Goal: Transaction & Acquisition: Download file/media

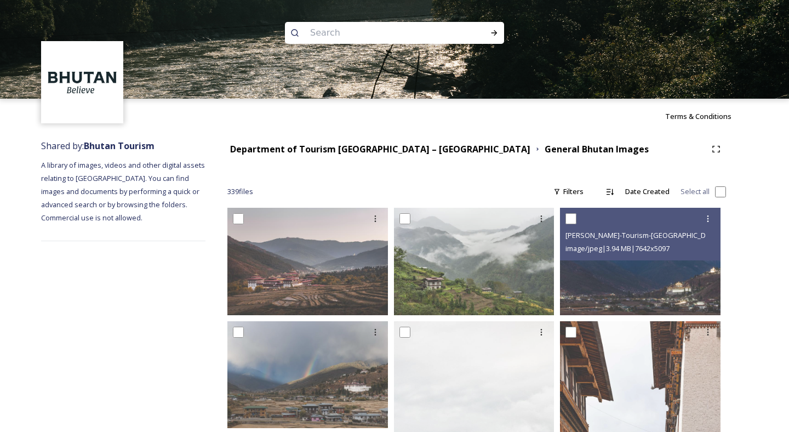
click at [388, 155] on div "Department of Tourism [GEOGRAPHIC_DATA] – [GEOGRAPHIC_DATA]" at bounding box center [380, 150] width 300 height 14
click at [391, 151] on strong "Department of Tourism [GEOGRAPHIC_DATA] – [GEOGRAPHIC_DATA]" at bounding box center [380, 149] width 300 height 12
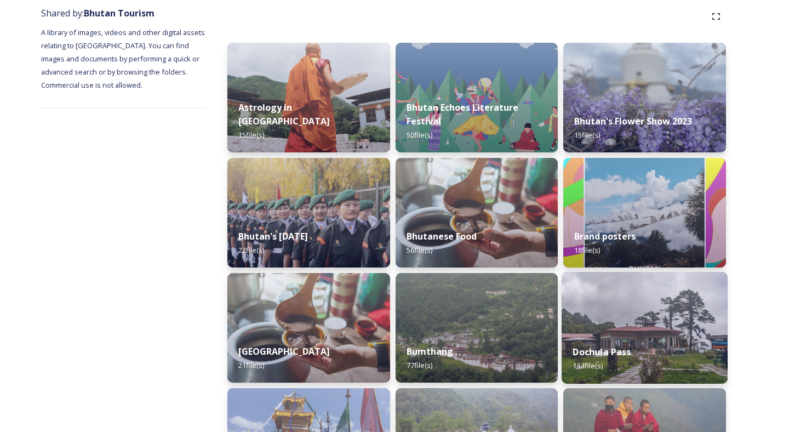
scroll to position [256, 0]
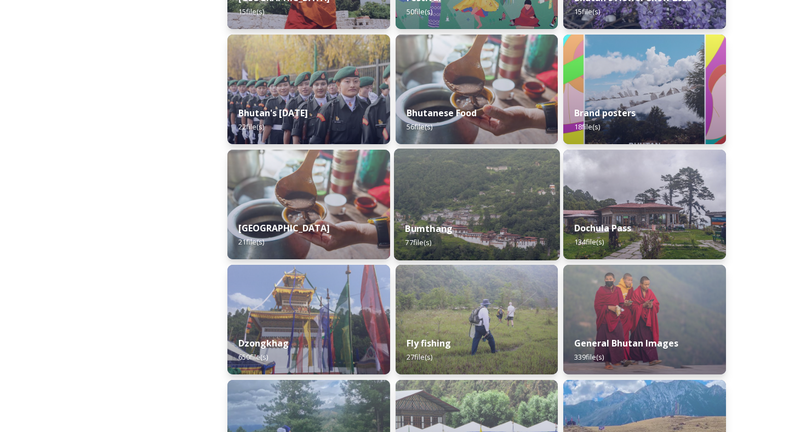
click at [485, 178] on img at bounding box center [477, 205] width 166 height 112
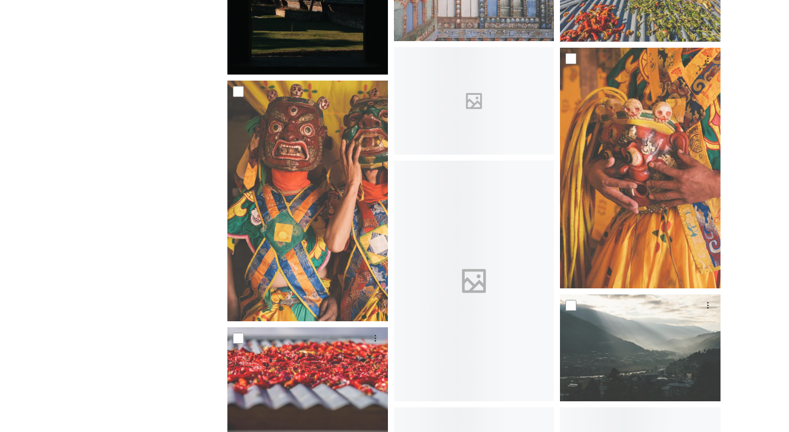
scroll to position [1981, 0]
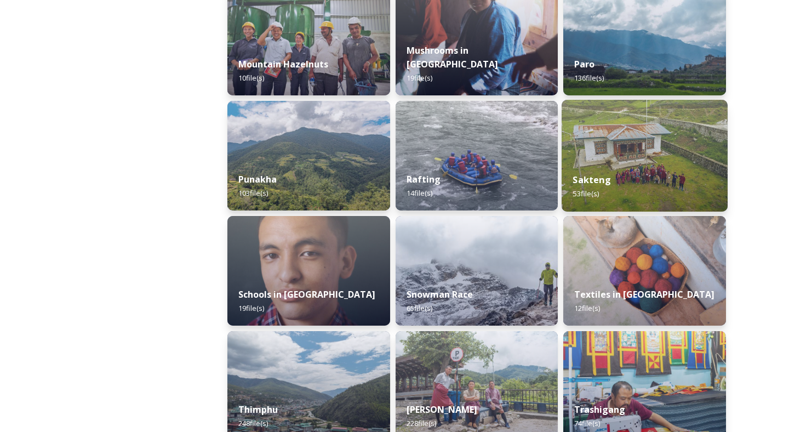
scroll to position [998, 0]
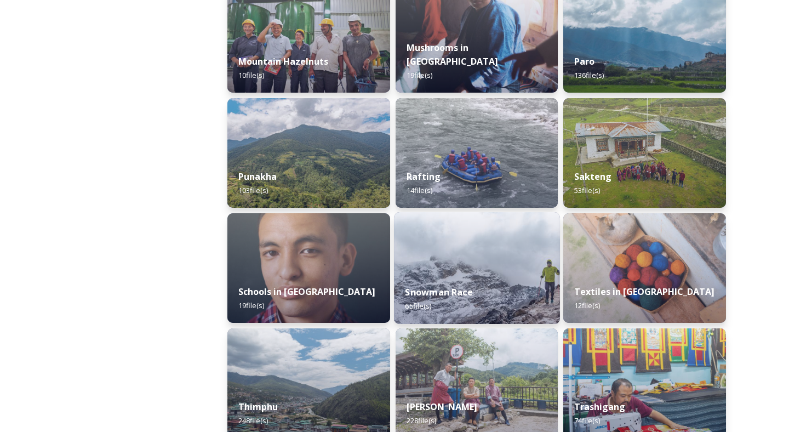
click at [443, 247] on img at bounding box center [477, 268] width 166 height 112
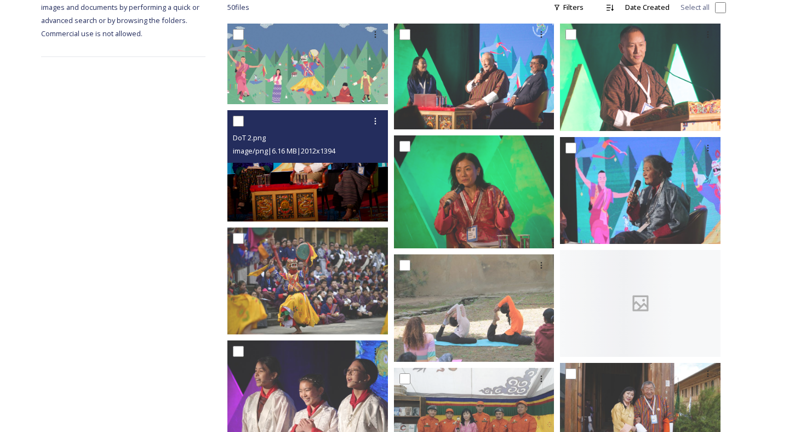
scroll to position [515, 0]
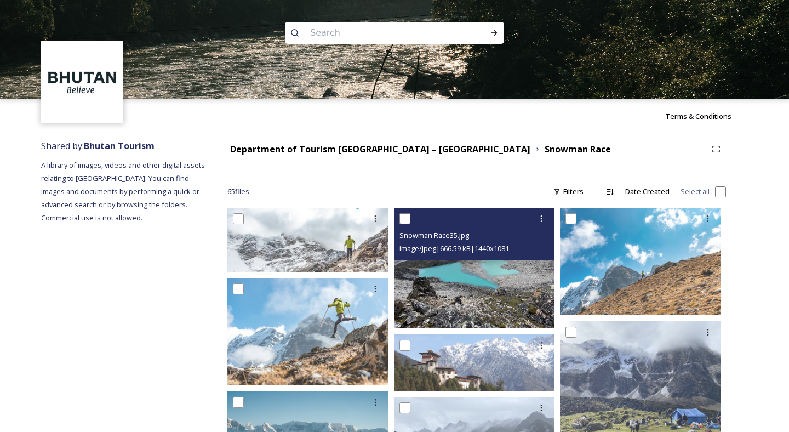
scroll to position [258, 0]
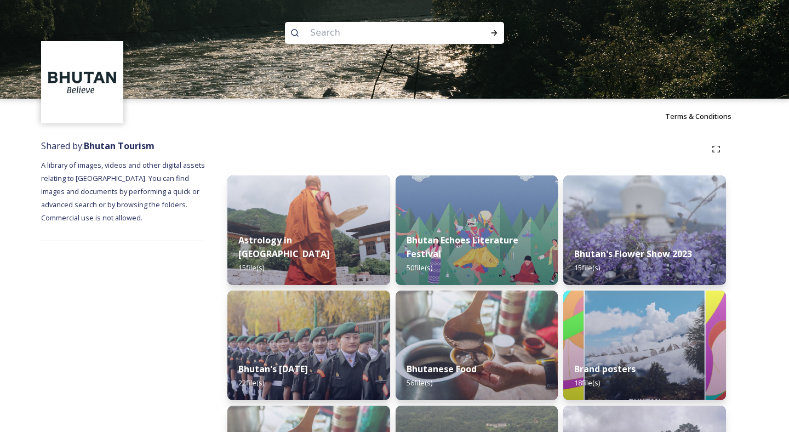
click at [441, 302] on img at bounding box center [477, 346] width 163 height 110
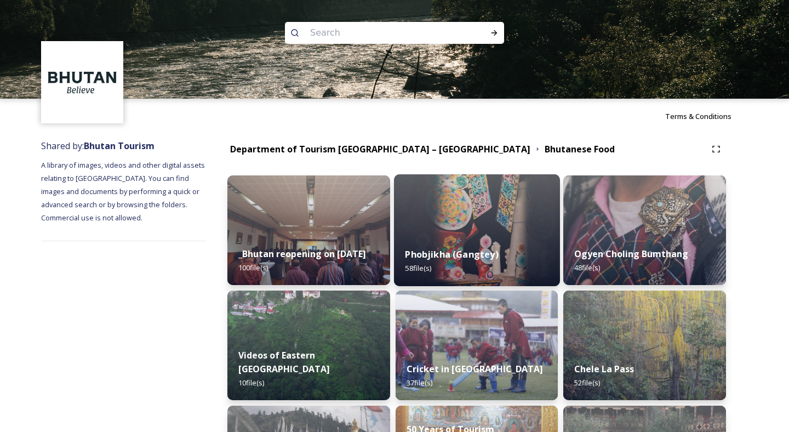
click at [416, 267] on span "58 file(s)" at bounding box center [418, 268] width 26 height 10
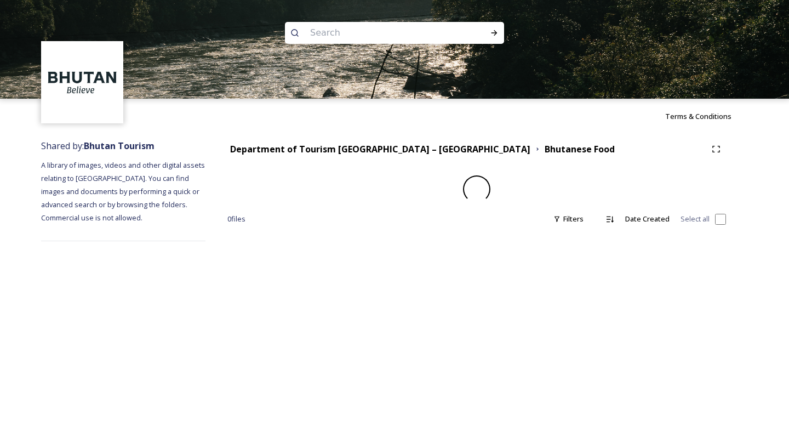
click at [416, 267] on div "Terms & Conditions Shared by: Bhutan Tourism A library of images, videos and ot…" at bounding box center [394, 216] width 789 height 432
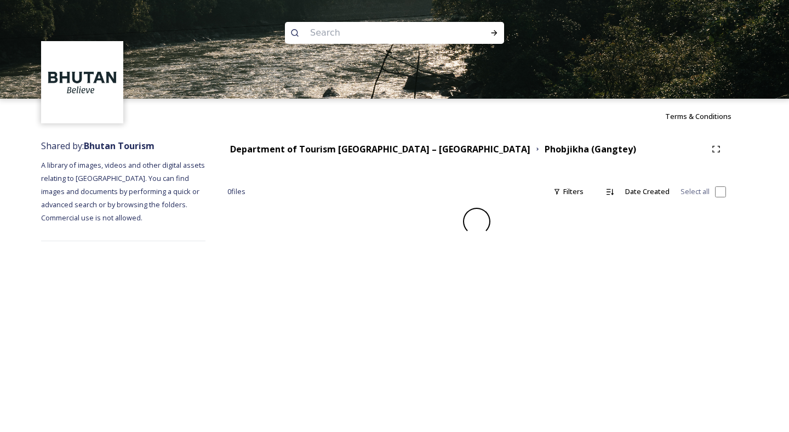
click at [453, 253] on div "Terms & Conditions Shared by: Bhutan Tourism A library of images, videos and ot…" at bounding box center [394, 216] width 789 height 432
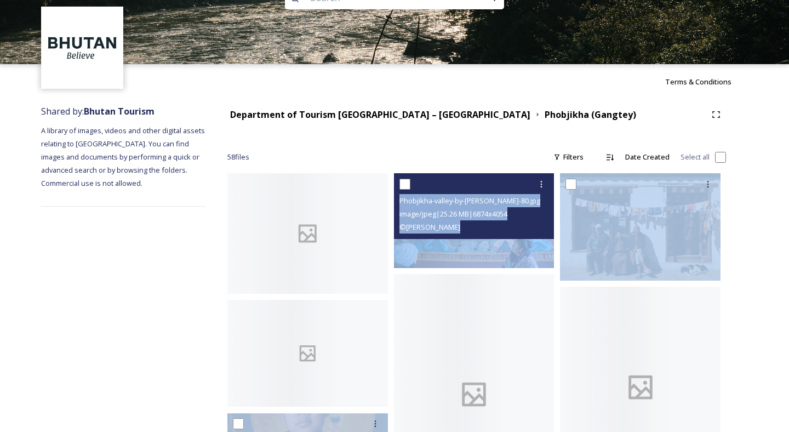
scroll to position [73, 0]
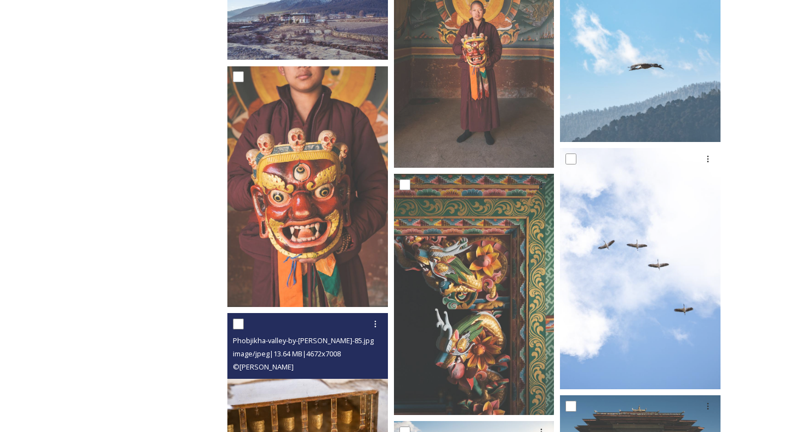
scroll to position [0, 0]
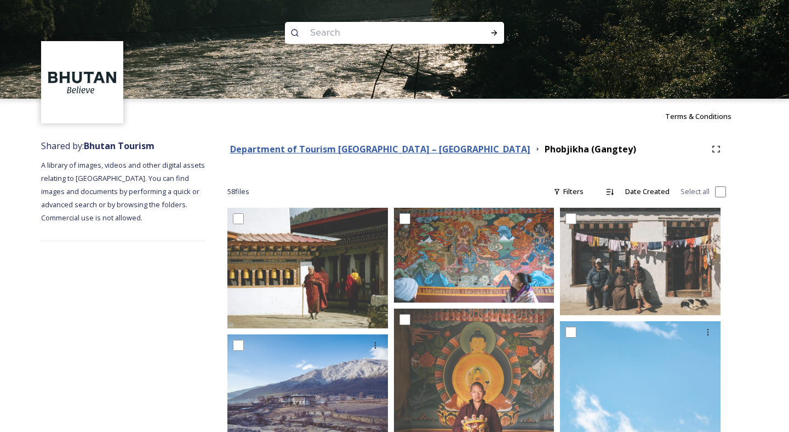
click at [353, 149] on strong "Department of Tourism [GEOGRAPHIC_DATA] – [GEOGRAPHIC_DATA]" at bounding box center [380, 149] width 300 height 12
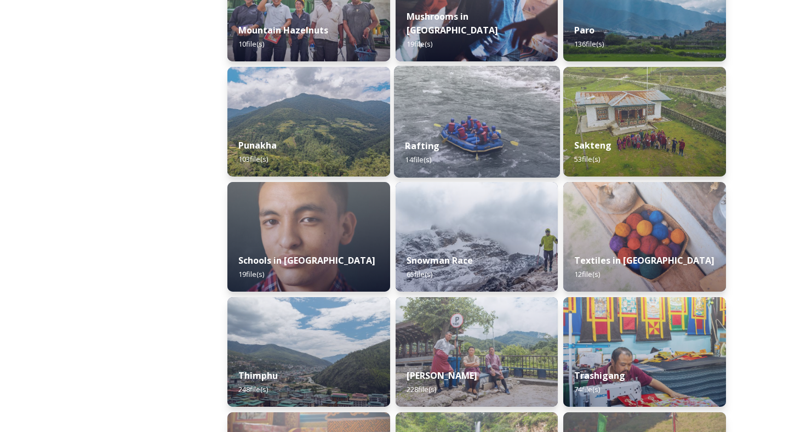
scroll to position [1050, 0]
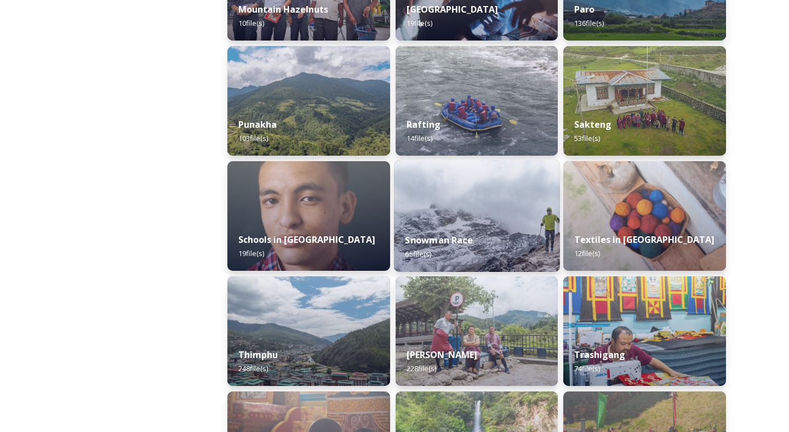
click at [448, 235] on div "Snowman Race 65 file(s)" at bounding box center [477, 247] width 166 height 50
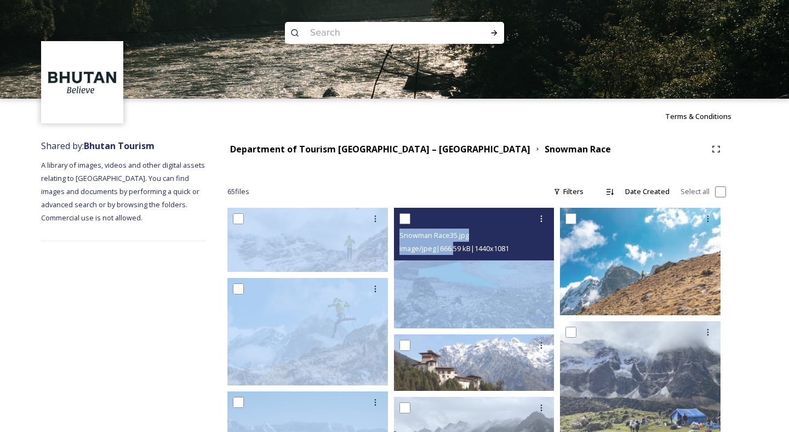
drag, startPoint x: 476, startPoint y: 218, endPoint x: 458, endPoint y: 249, distance: 35.8
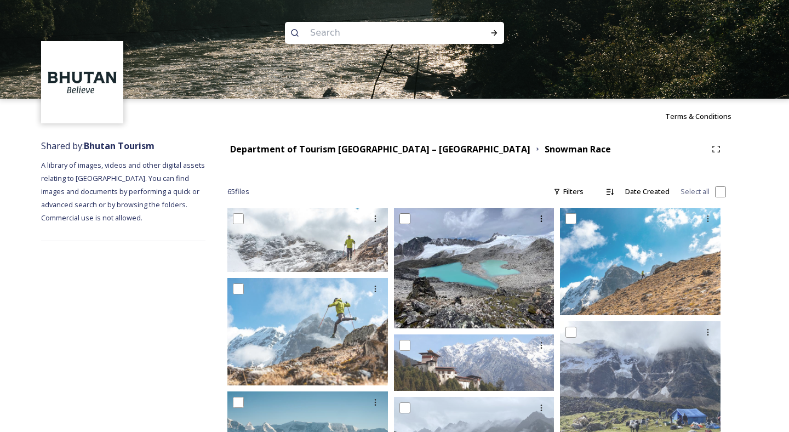
click at [464, 192] on div "65 file s Filters Date Created Select all" at bounding box center [476, 191] width 499 height 21
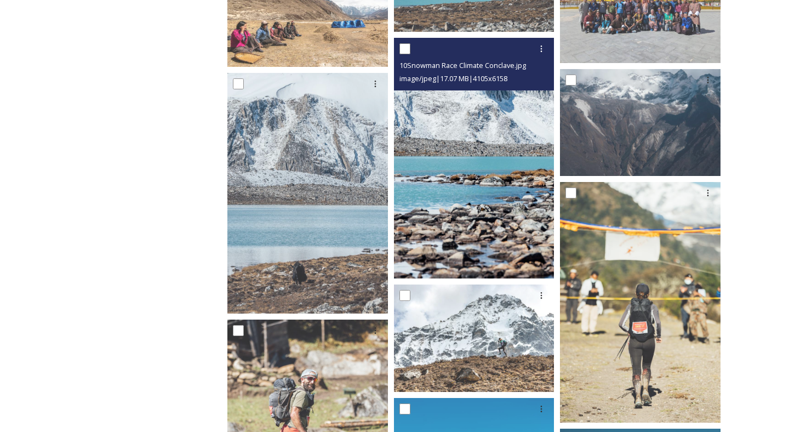
scroll to position [2052, 0]
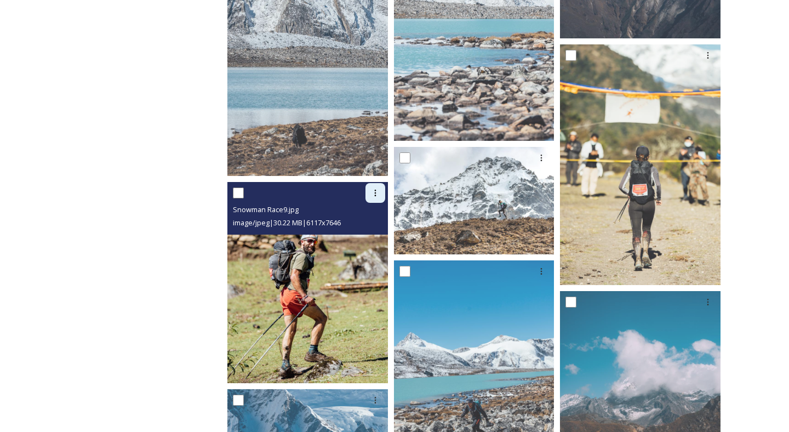
click at [370, 189] on div at bounding box center [376, 193] width 20 height 20
click at [356, 239] on span "Download" at bounding box center [362, 239] width 33 height 10
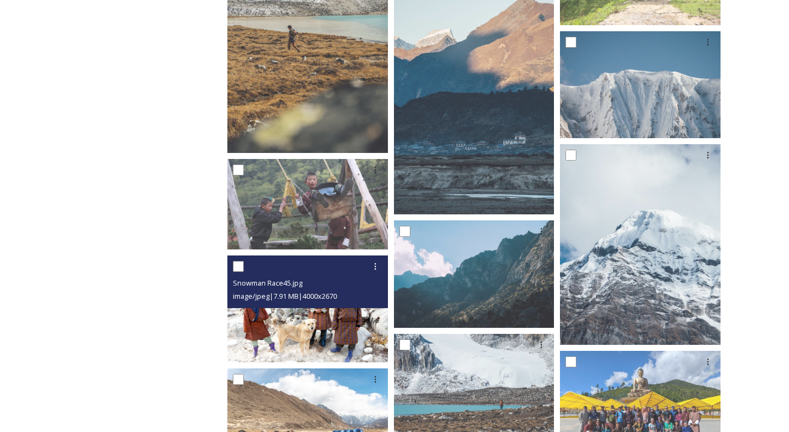
scroll to position [1225, 0]
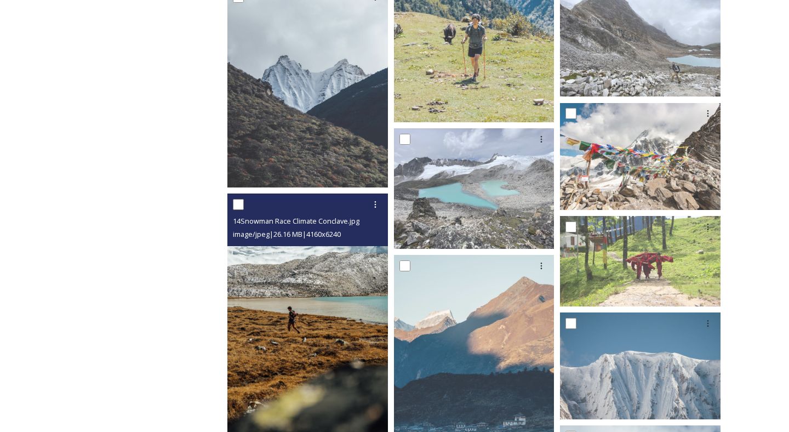
click at [336, 356] on img at bounding box center [307, 313] width 161 height 241
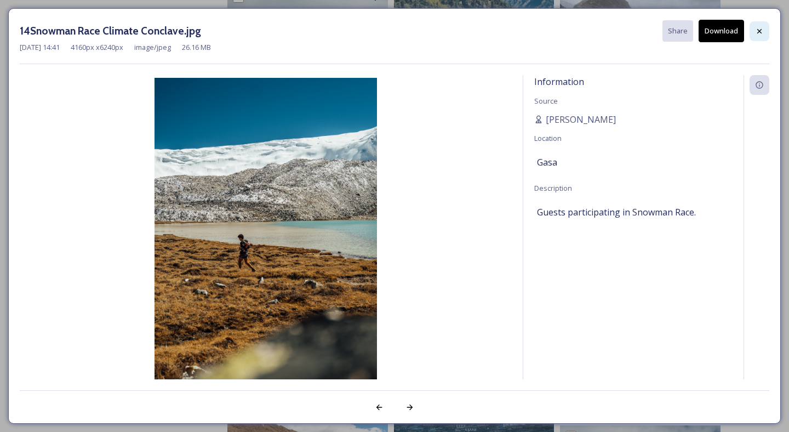
click at [760, 29] on icon at bounding box center [759, 31] width 9 height 9
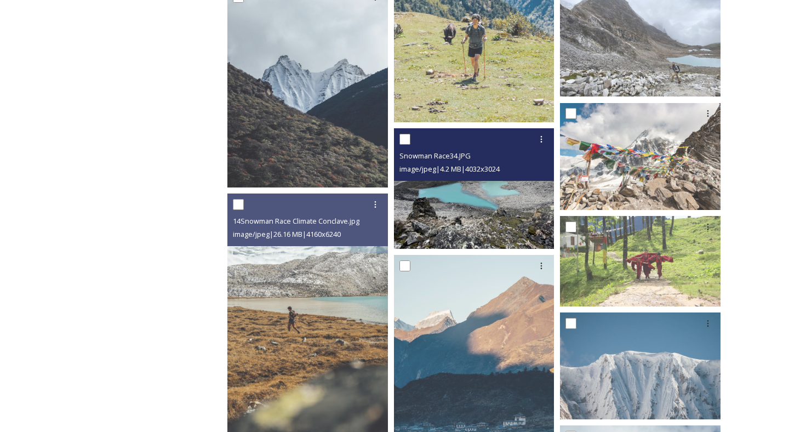
scroll to position [822, 0]
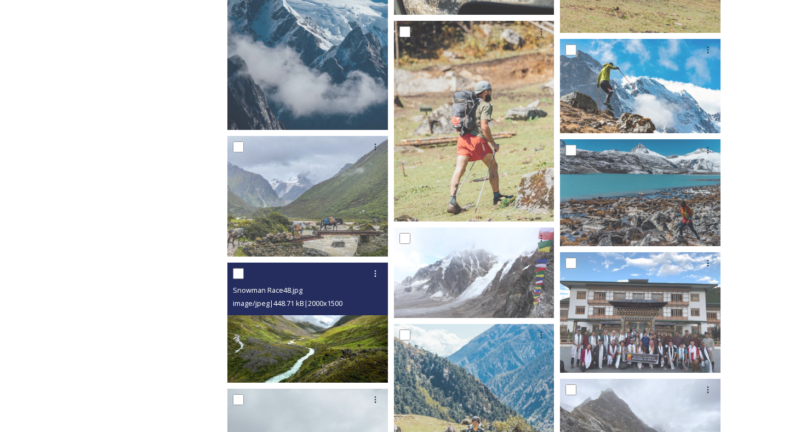
click at [274, 355] on img at bounding box center [307, 323] width 161 height 121
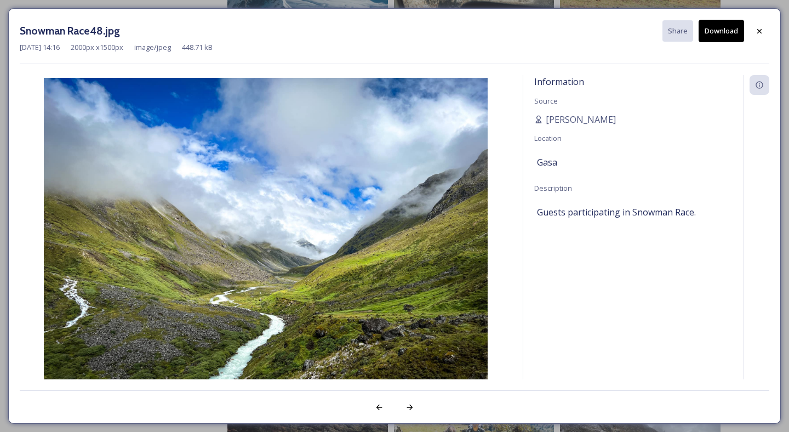
click at [770, 29] on div "Snowman Race48.jpg Share Download [DATE] 14:16 2000 px x 1500 px image/jpeg 448…" at bounding box center [394, 216] width 773 height 416
click at [765, 29] on div at bounding box center [760, 31] width 20 height 20
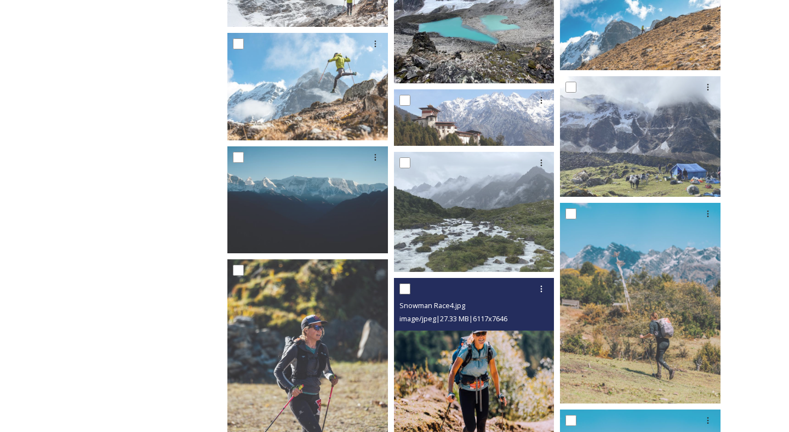
scroll to position [242, 0]
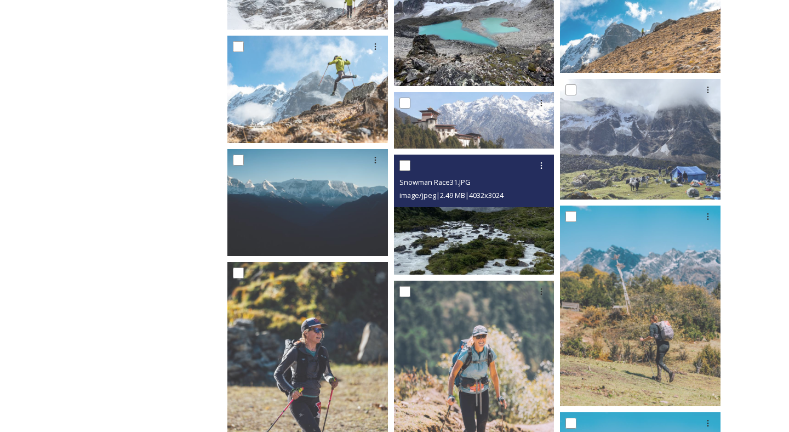
click at [515, 262] on img at bounding box center [474, 215] width 161 height 121
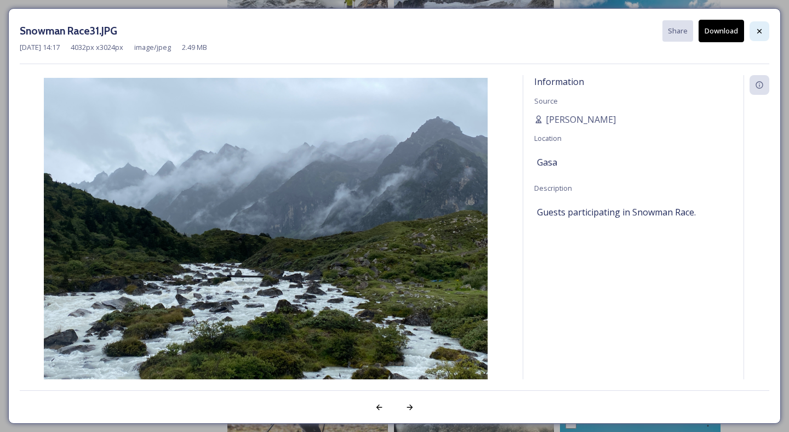
click at [753, 23] on div at bounding box center [760, 31] width 20 height 20
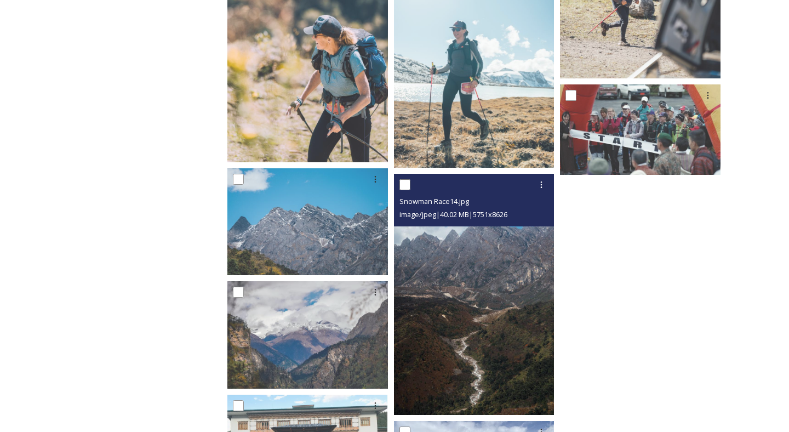
scroll to position [3293, 0]
click at [511, 383] on img at bounding box center [474, 294] width 161 height 241
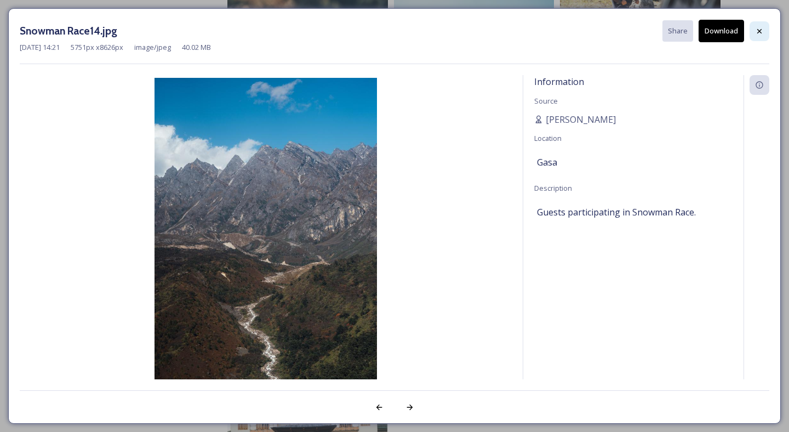
click at [759, 37] on div at bounding box center [760, 31] width 20 height 20
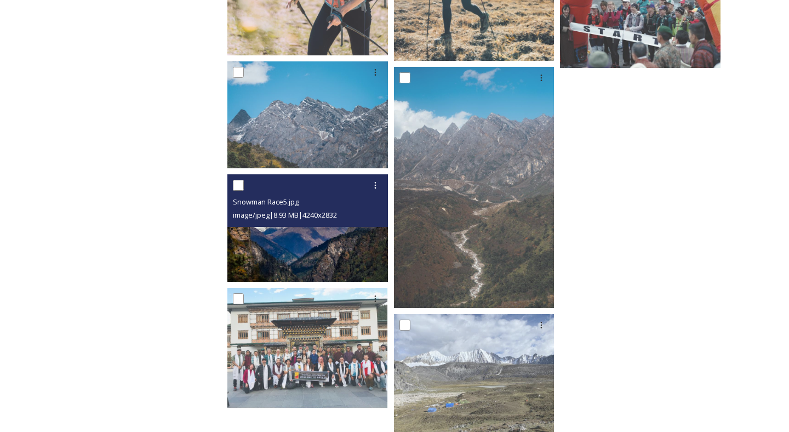
scroll to position [3440, 0]
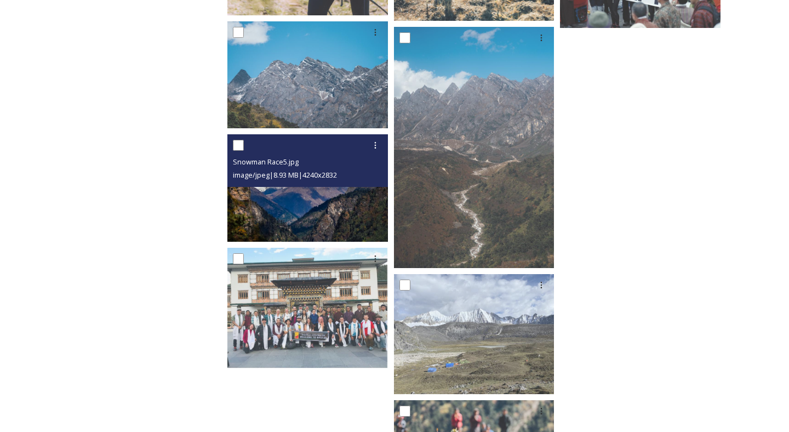
click at [248, 216] on img at bounding box center [307, 187] width 161 height 107
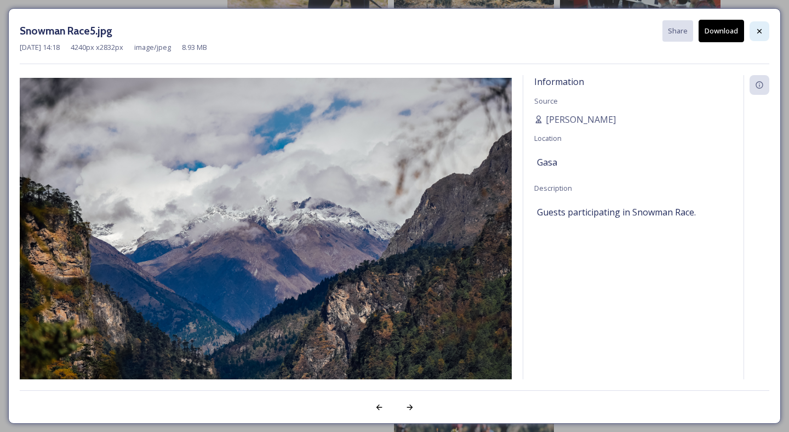
click at [755, 30] on div at bounding box center [760, 31] width 20 height 20
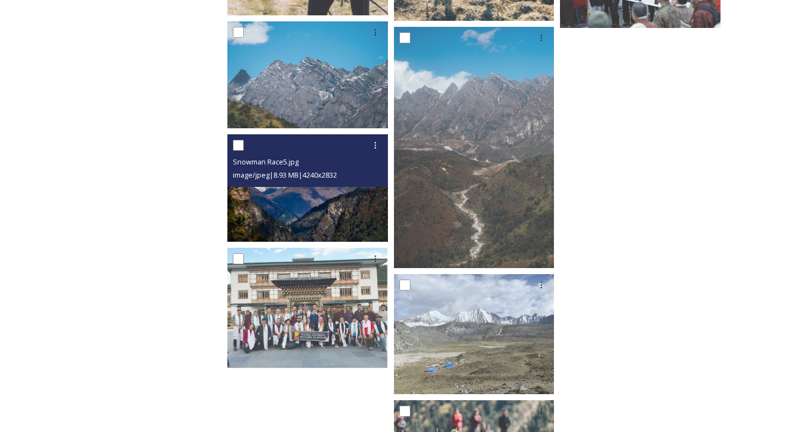
click at [354, 223] on img at bounding box center [307, 187] width 161 height 107
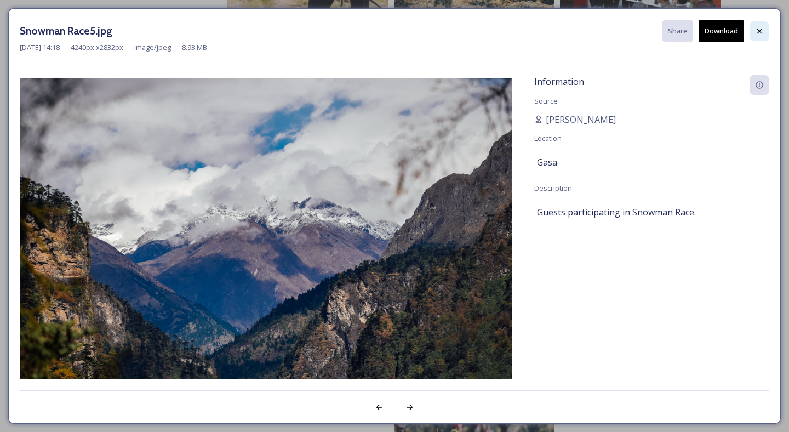
click at [766, 38] on div at bounding box center [760, 31] width 20 height 20
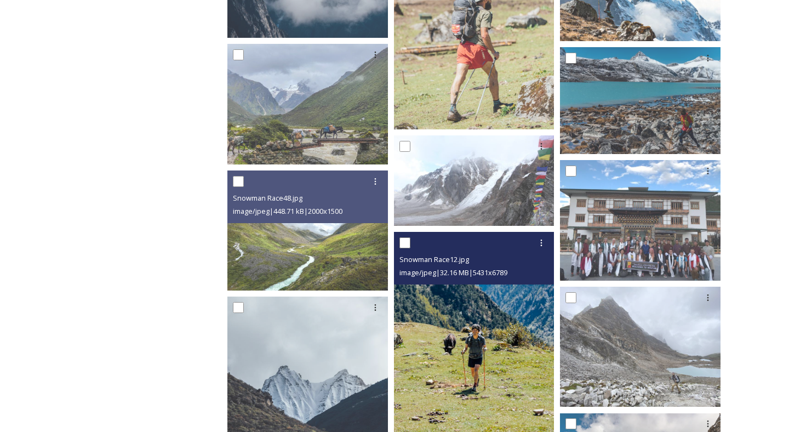
scroll to position [904, 0]
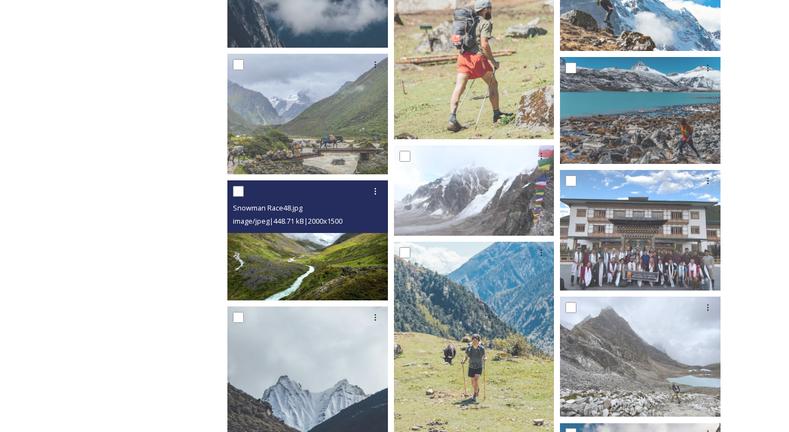
click at [320, 281] on img at bounding box center [307, 240] width 161 height 121
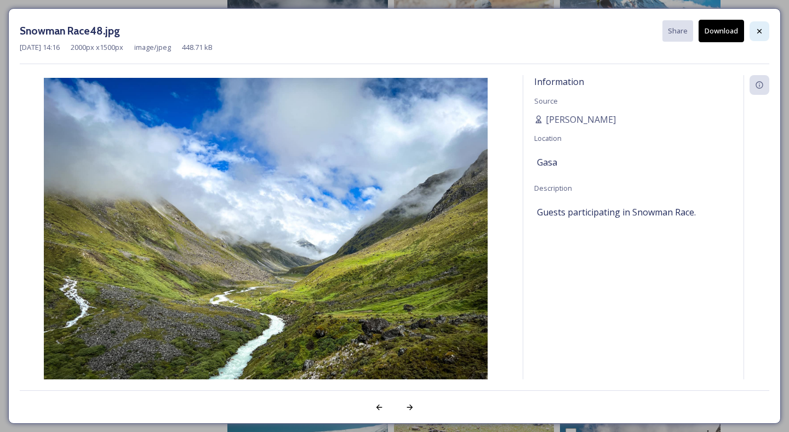
click at [760, 30] on icon at bounding box center [759, 31] width 9 height 9
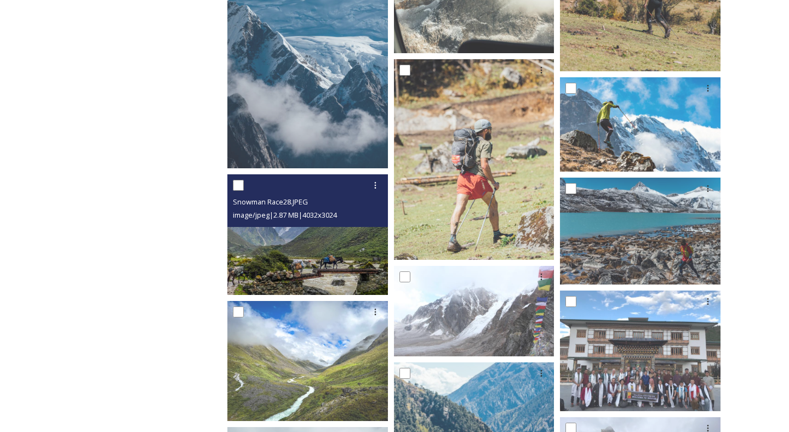
scroll to position [852, 0]
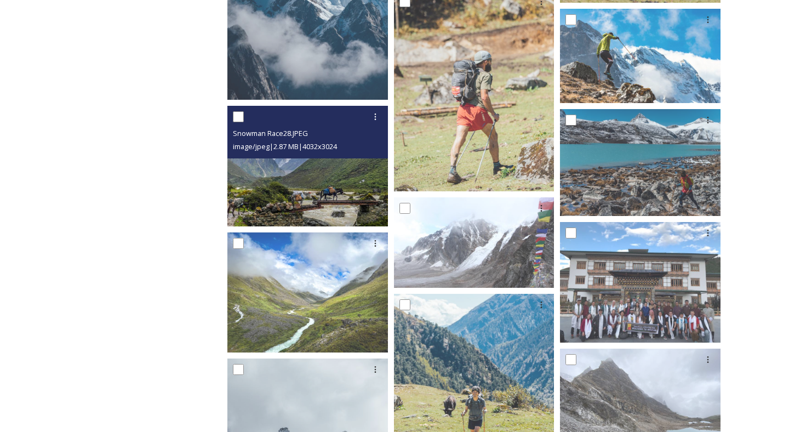
click at [299, 178] on img at bounding box center [307, 166] width 161 height 121
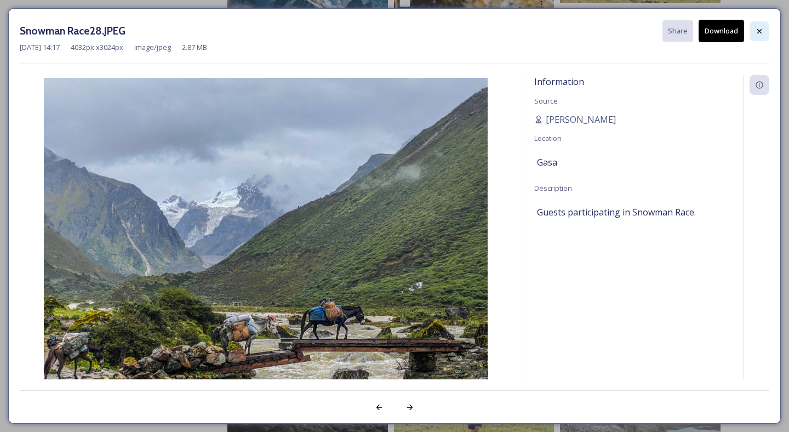
click at [756, 39] on div at bounding box center [760, 31] width 20 height 20
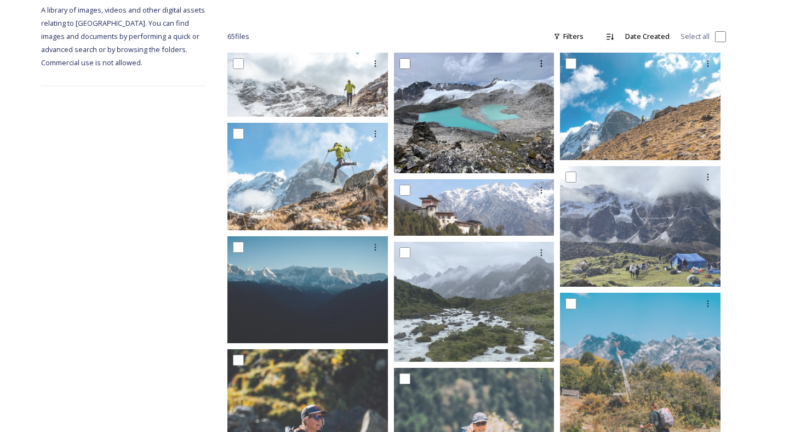
scroll to position [105, 0]
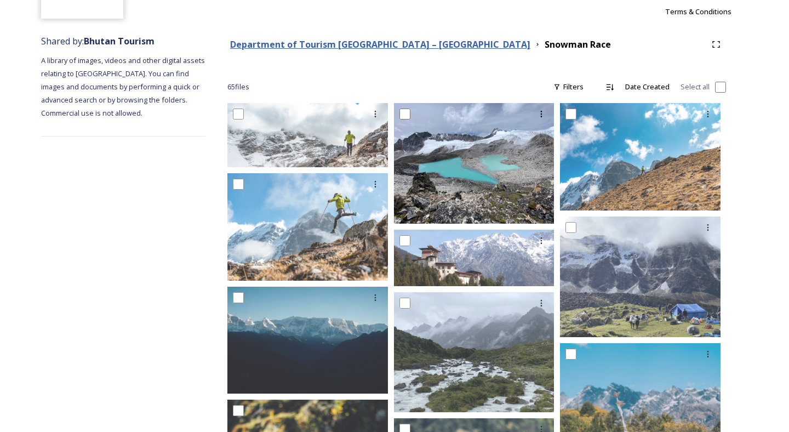
click at [332, 43] on strong "Department of Tourism [GEOGRAPHIC_DATA] – [GEOGRAPHIC_DATA]" at bounding box center [380, 44] width 300 height 12
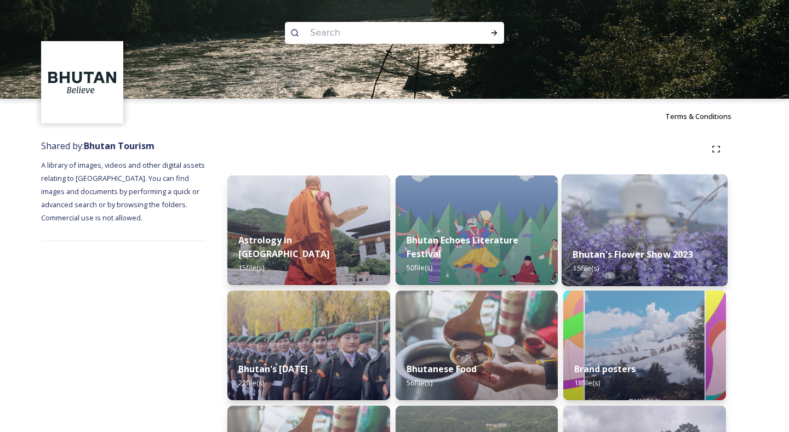
click at [662, 251] on strong "Bhutan's Flower Show 2023" at bounding box center [633, 254] width 120 height 12
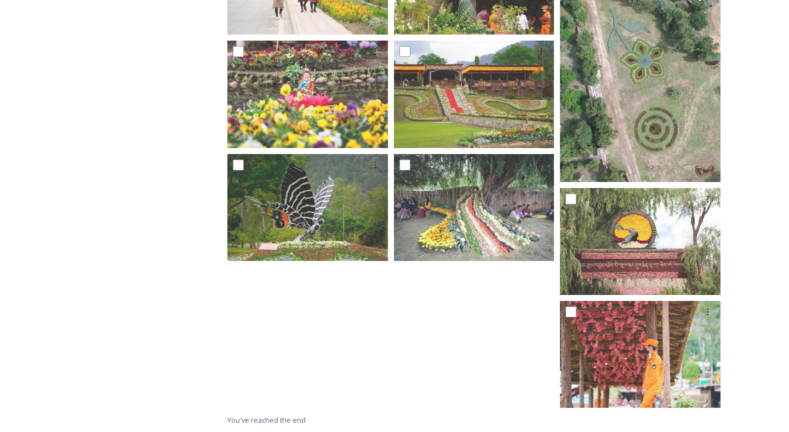
scroll to position [506, 0]
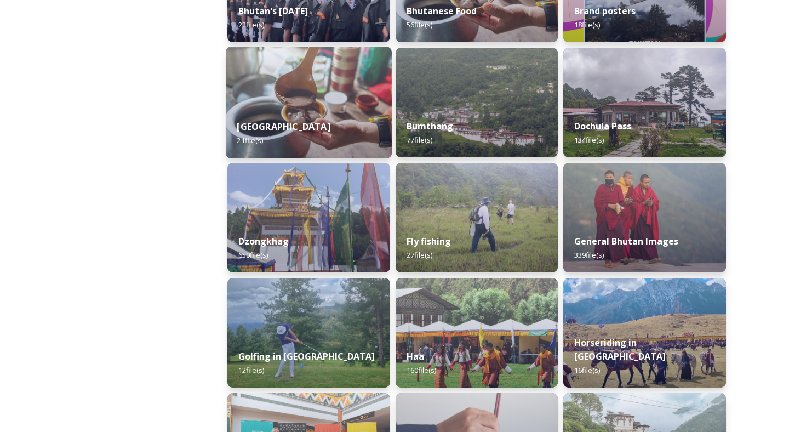
scroll to position [360, 0]
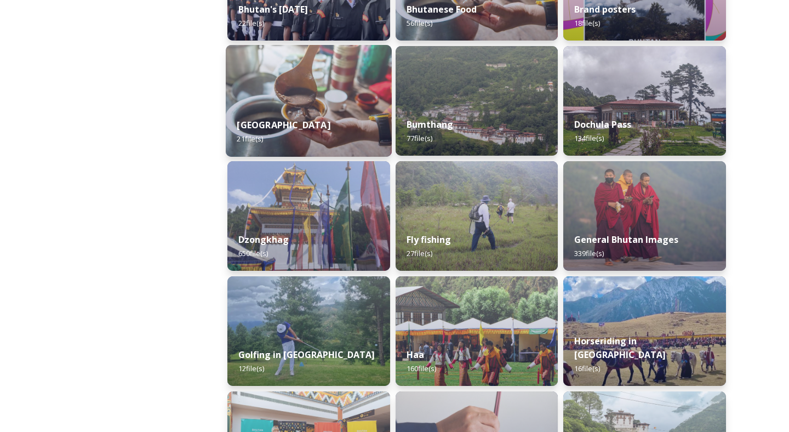
click at [323, 77] on img at bounding box center [309, 101] width 166 height 112
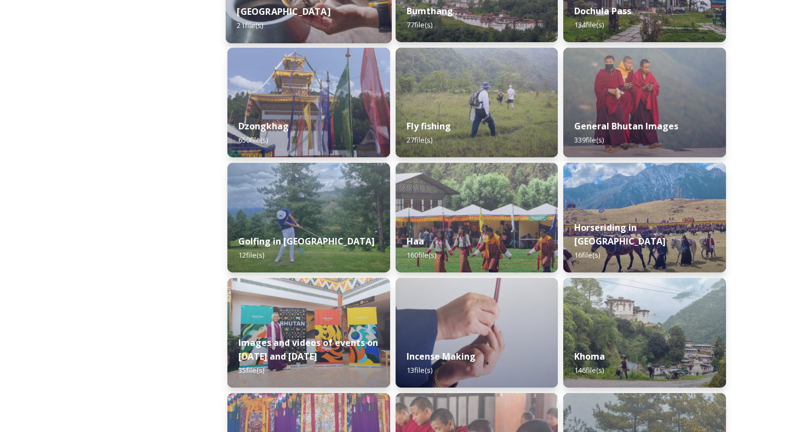
scroll to position [488, 0]
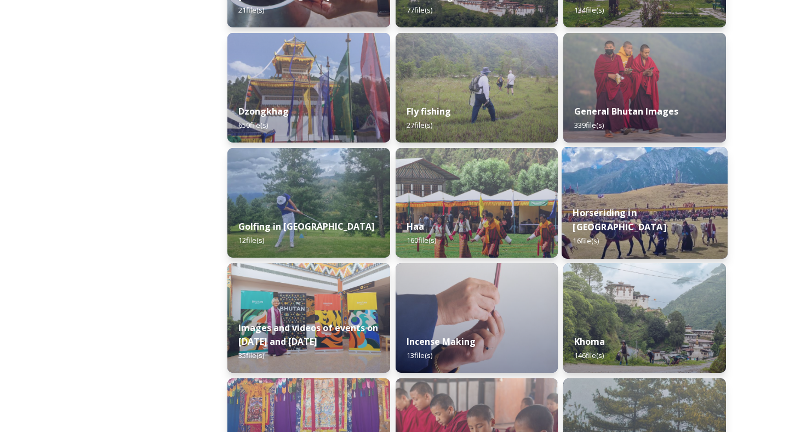
click at [679, 202] on img at bounding box center [645, 203] width 166 height 112
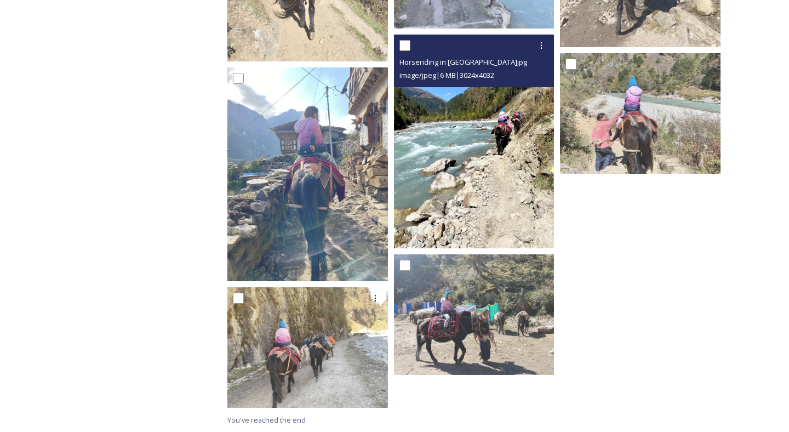
scroll to position [821, 0]
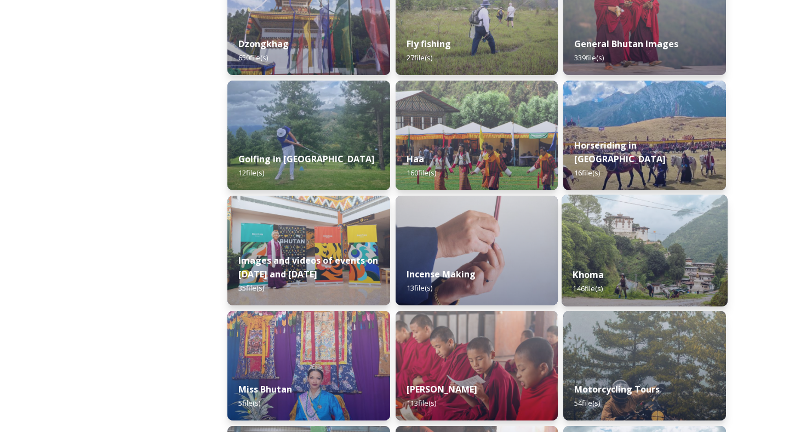
scroll to position [555, 0]
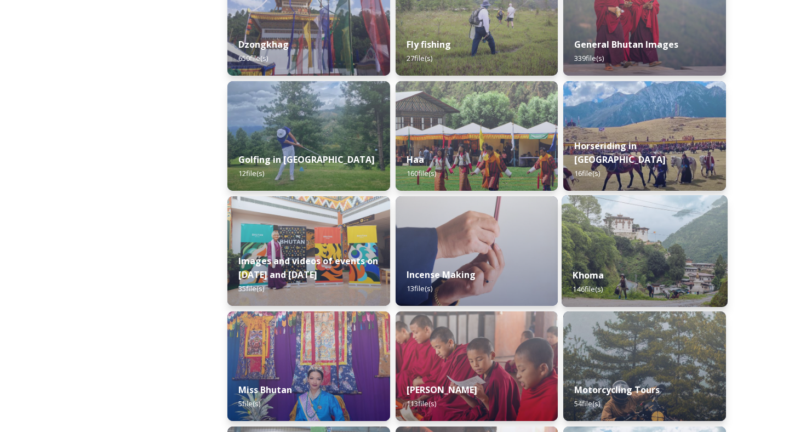
click at [662, 260] on div "Khoma 146 file(s)" at bounding box center [645, 282] width 166 height 50
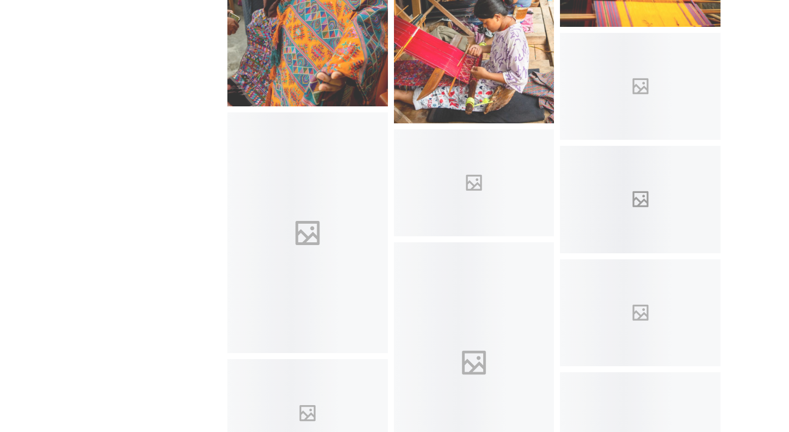
scroll to position [535, 0]
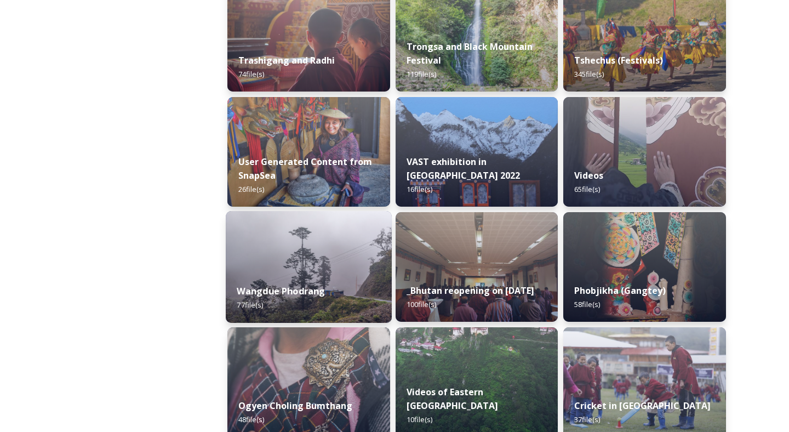
click at [276, 270] on img at bounding box center [309, 267] width 166 height 112
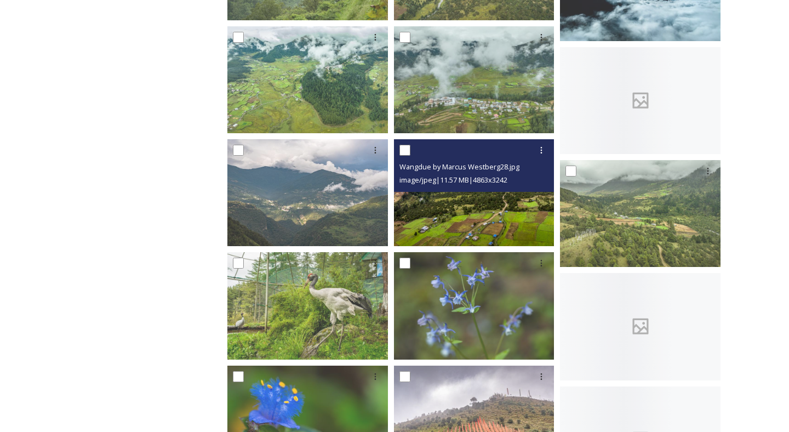
scroll to position [1126, 0]
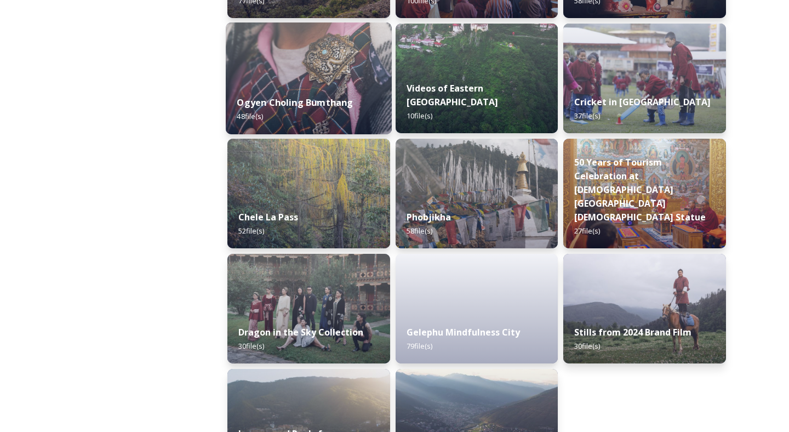
click at [307, 67] on img at bounding box center [309, 78] width 166 height 112
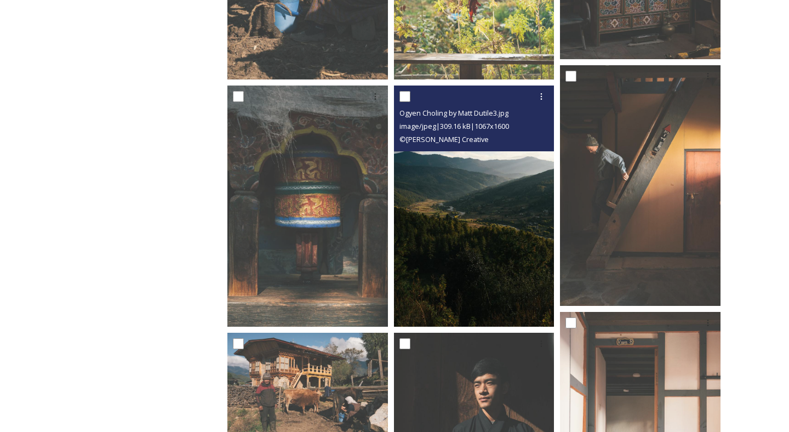
click at [458, 268] on img at bounding box center [474, 206] width 161 height 241
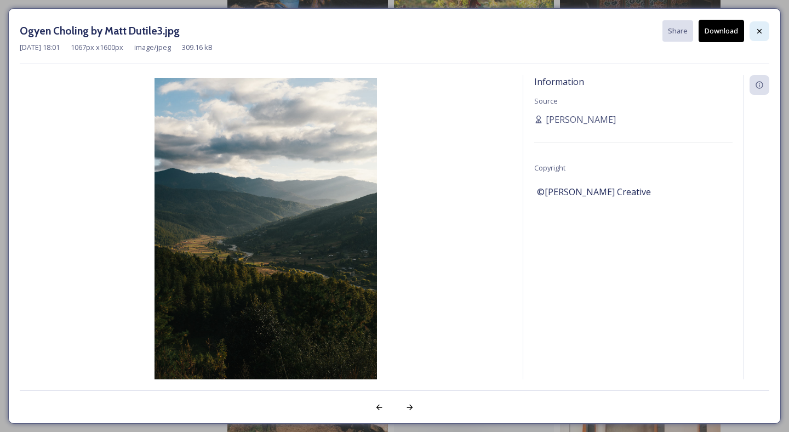
click at [758, 27] on icon at bounding box center [759, 31] width 9 height 9
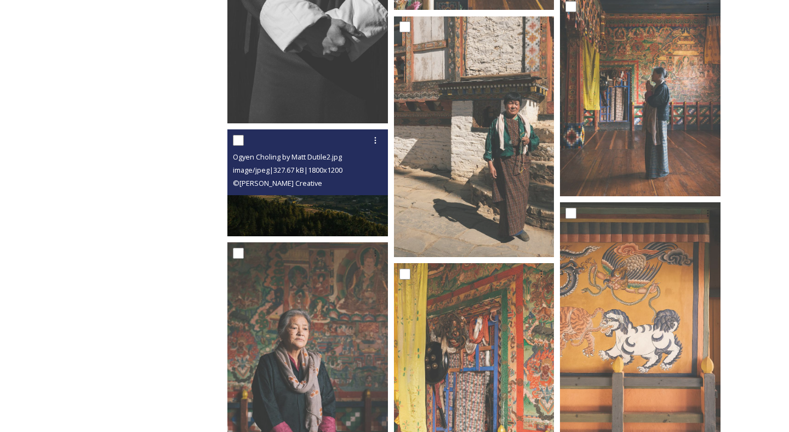
click at [321, 198] on img at bounding box center [307, 182] width 161 height 107
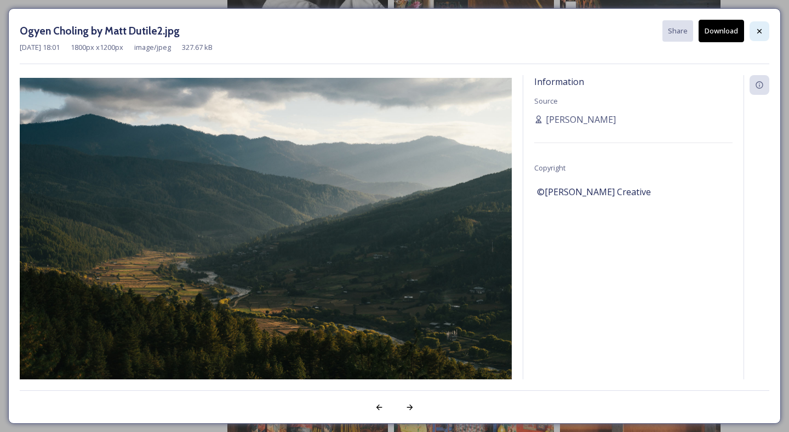
click at [760, 33] on icon at bounding box center [759, 31] width 9 height 9
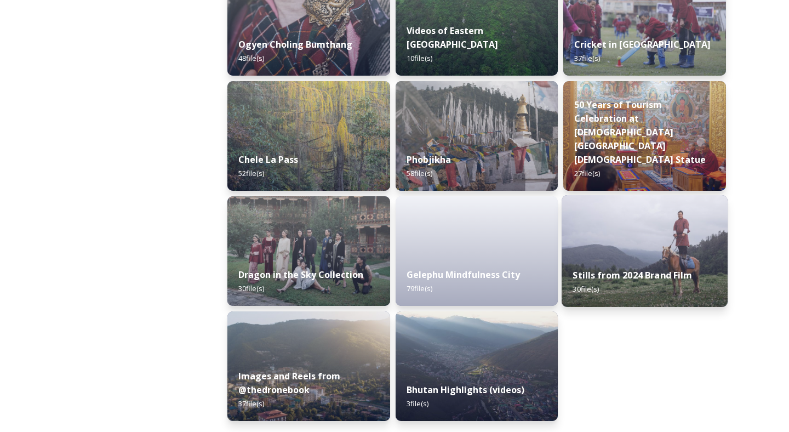
click at [679, 268] on div "Stills from 2024 Brand Film 30 file(s)" at bounding box center [645, 282] width 166 height 50
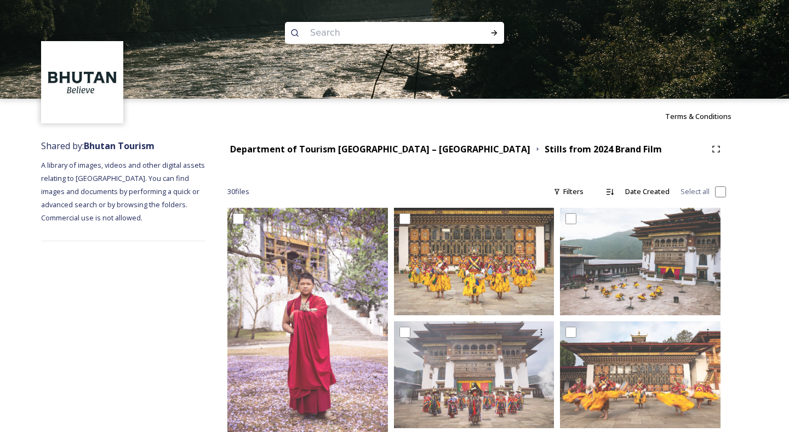
click at [331, 41] on input at bounding box center [380, 33] width 150 height 24
type input "Adventure"
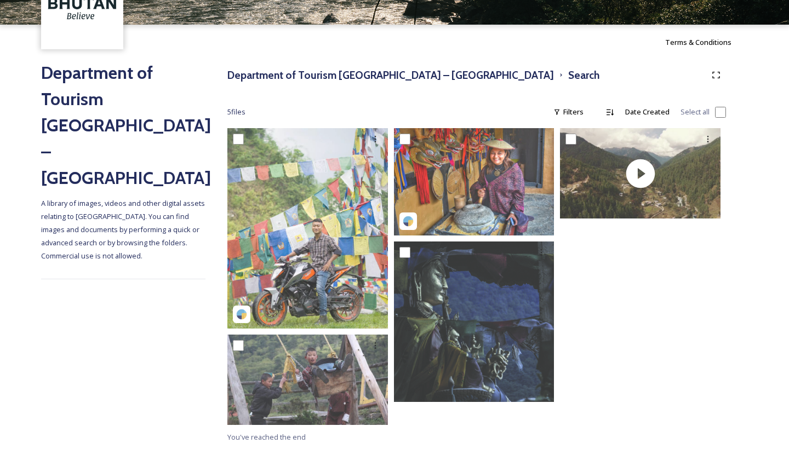
scroll to position [74, 0]
click at [295, 83] on div "Department of Tourism [GEOGRAPHIC_DATA] – Brand Centre Search" at bounding box center [476, 75] width 499 height 20
click at [295, 78] on h3 "Department of Tourism [GEOGRAPHIC_DATA] – [GEOGRAPHIC_DATA]" at bounding box center [390, 75] width 327 height 16
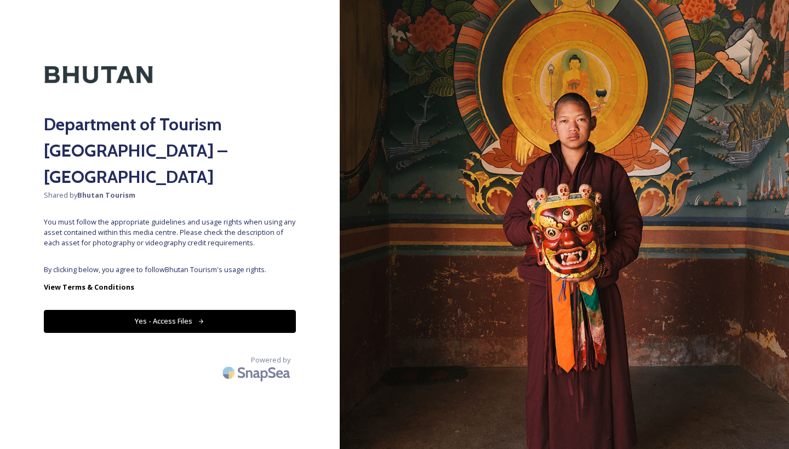
click at [204, 318] on icon at bounding box center [201, 321] width 7 height 7
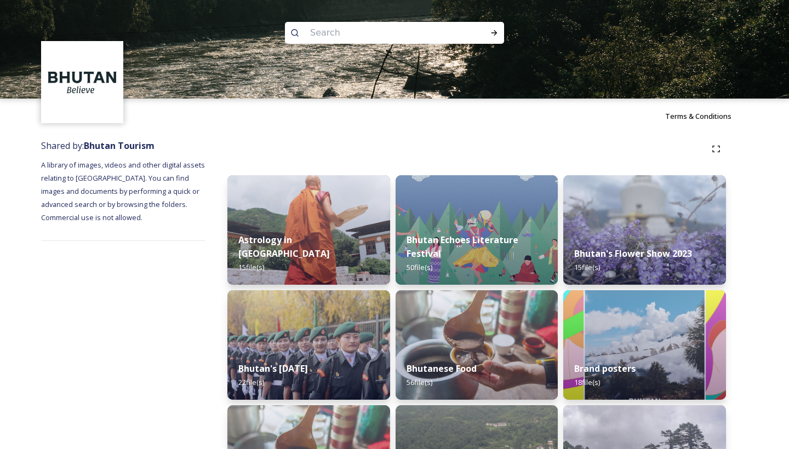
click at [305, 33] on input at bounding box center [380, 33] width 150 height 24
type input "archery"
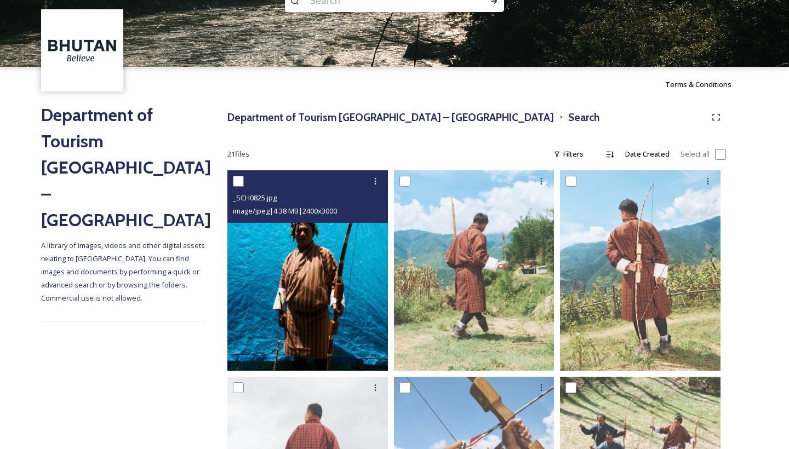
scroll to position [32, 0]
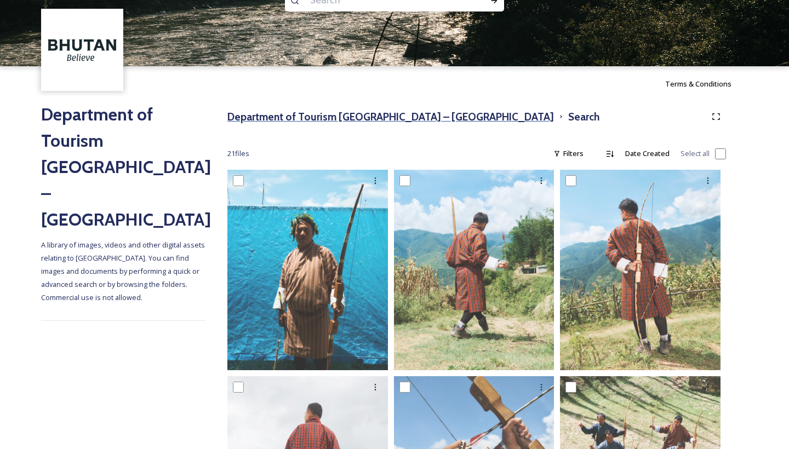
click at [339, 116] on h3 "Department of Tourism [GEOGRAPHIC_DATA] – [GEOGRAPHIC_DATA]" at bounding box center [390, 117] width 327 height 16
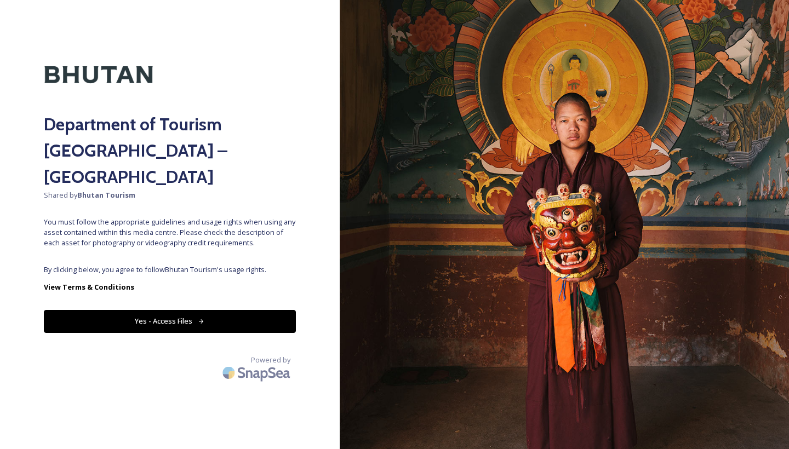
click at [234, 310] on button "Yes - Access Files" at bounding box center [170, 321] width 252 height 22
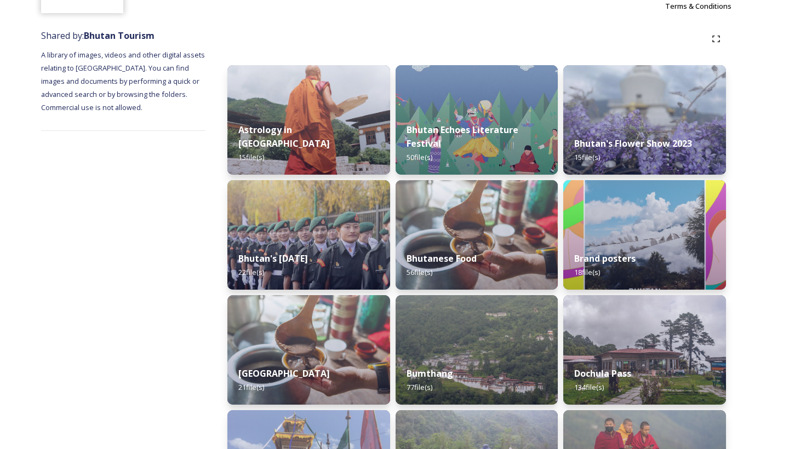
scroll to position [324, 0]
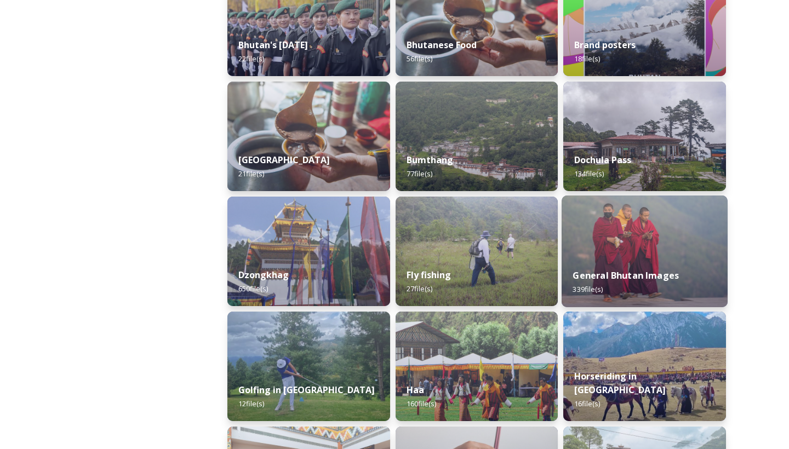
click at [631, 262] on div "General Bhutan Images 339 file(s)" at bounding box center [645, 283] width 166 height 50
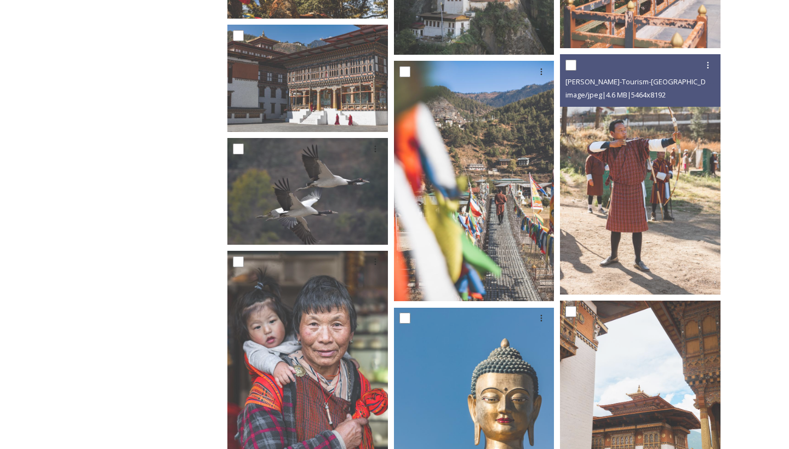
scroll to position [4704, 0]
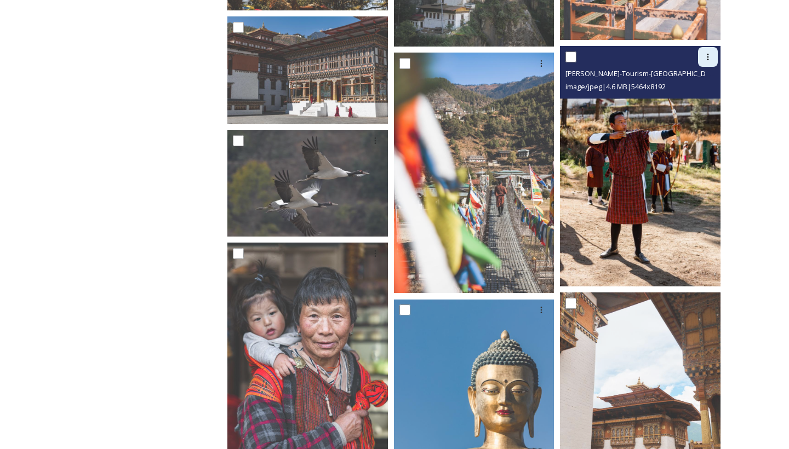
click at [703, 54] on div at bounding box center [708, 57] width 20 height 20
click at [696, 100] on span "Download" at bounding box center [695, 102] width 33 height 10
click at [708, 59] on icon at bounding box center [708, 57] width 9 height 9
click at [678, 100] on div "Download" at bounding box center [695, 102] width 44 height 21
